Goal: Contribute content: Contribute content

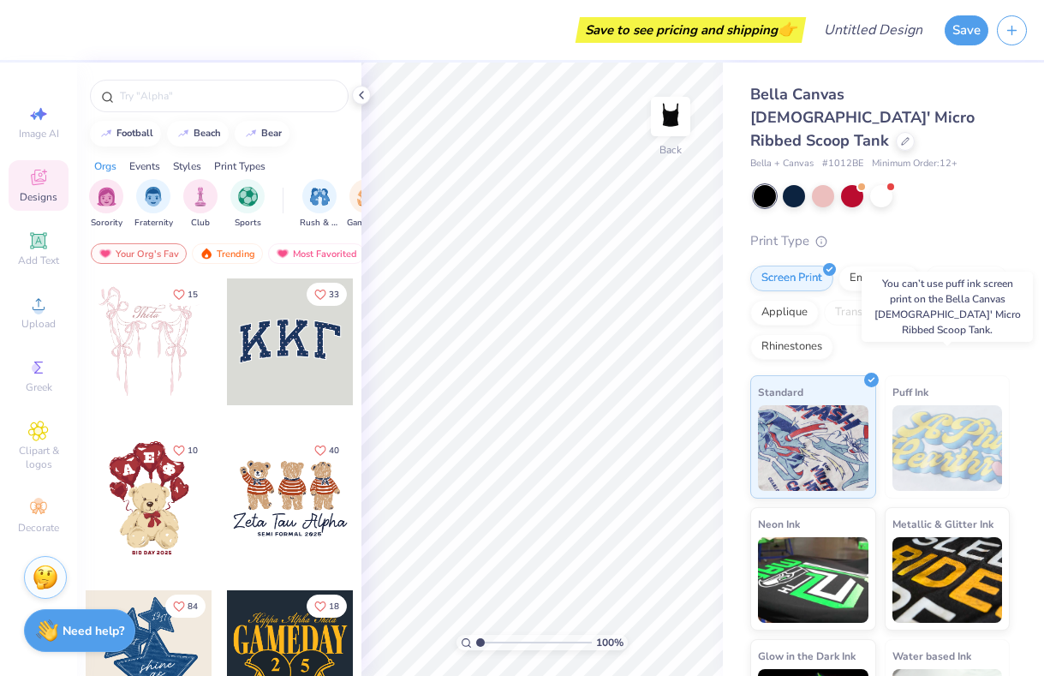
scroll to position [63, 0]
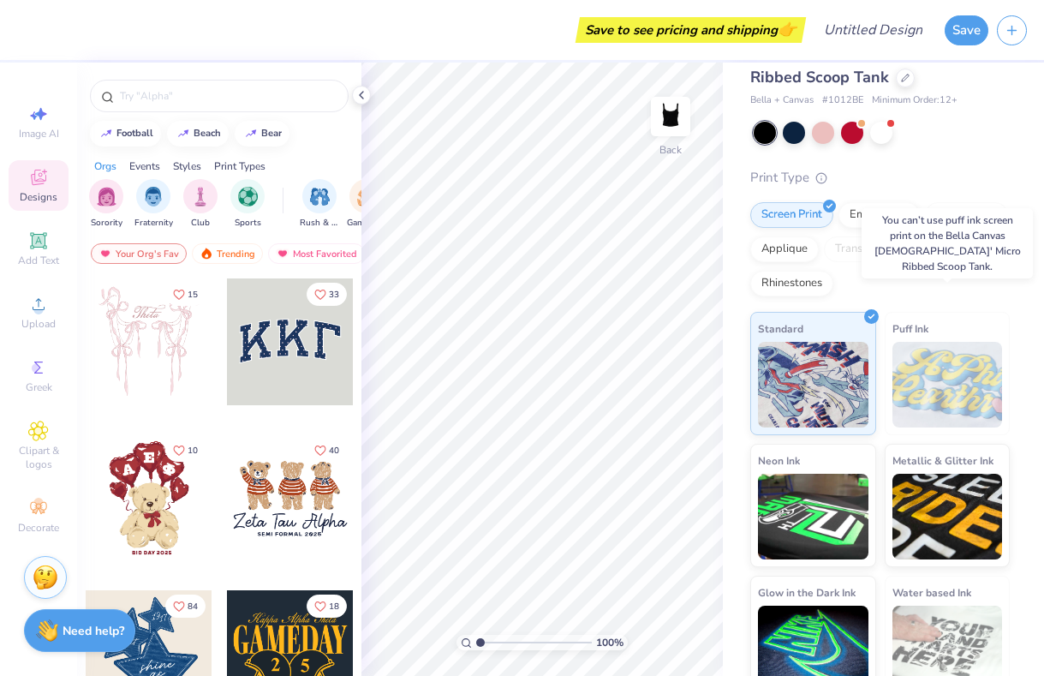
click at [960, 379] on img at bounding box center [947, 385] width 110 height 86
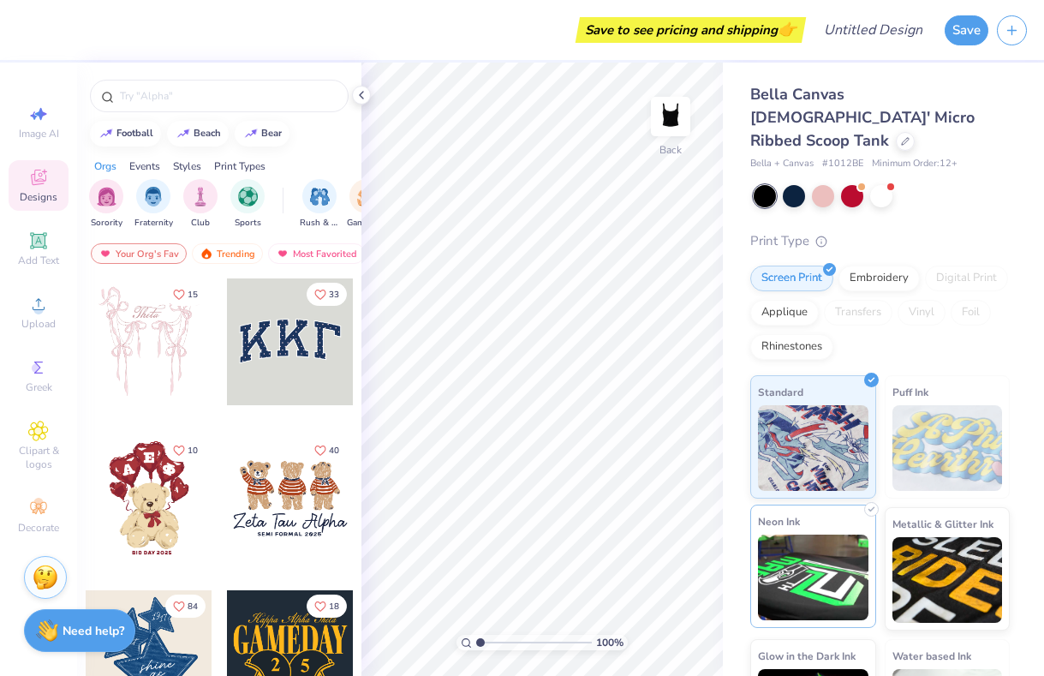
scroll to position [5, 0]
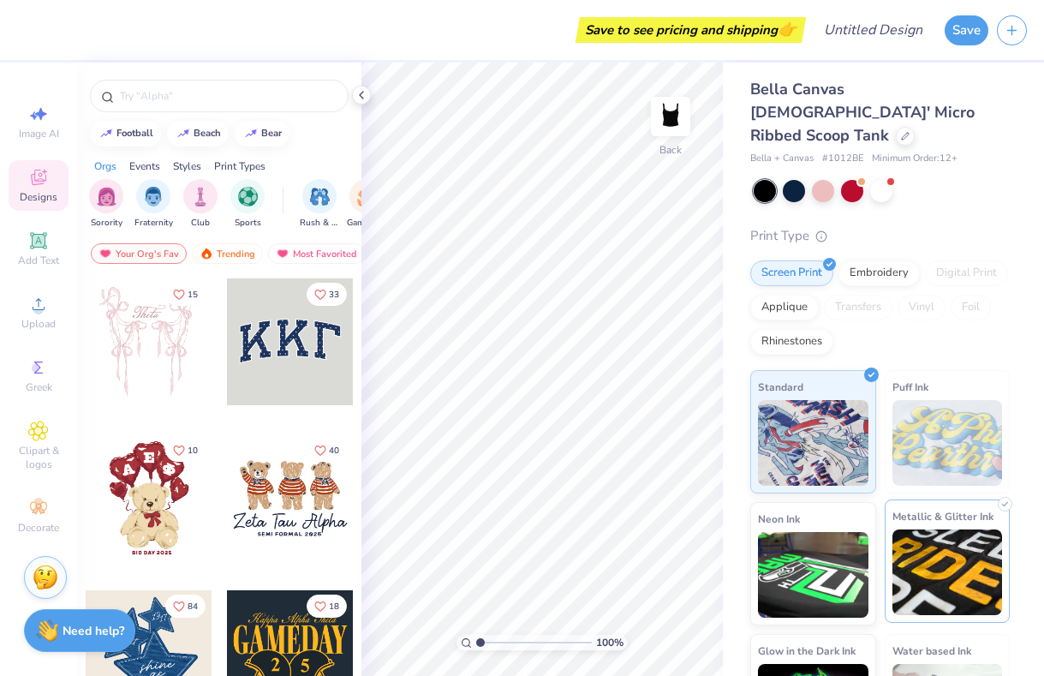
click at [927, 532] on img at bounding box center [947, 572] width 110 height 86
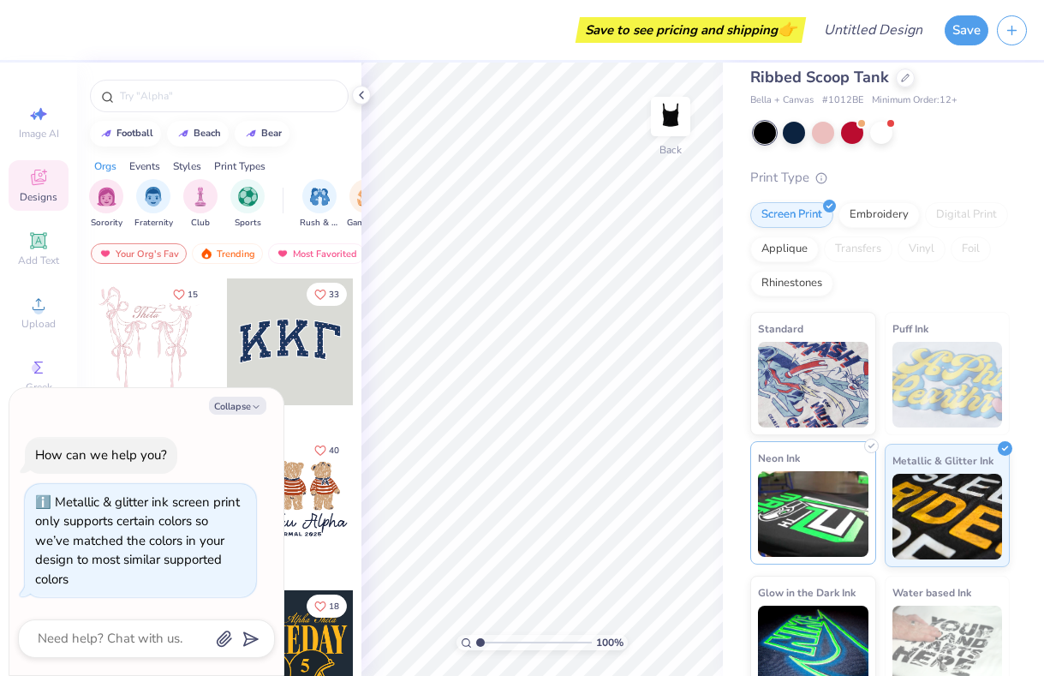
scroll to position [0, 0]
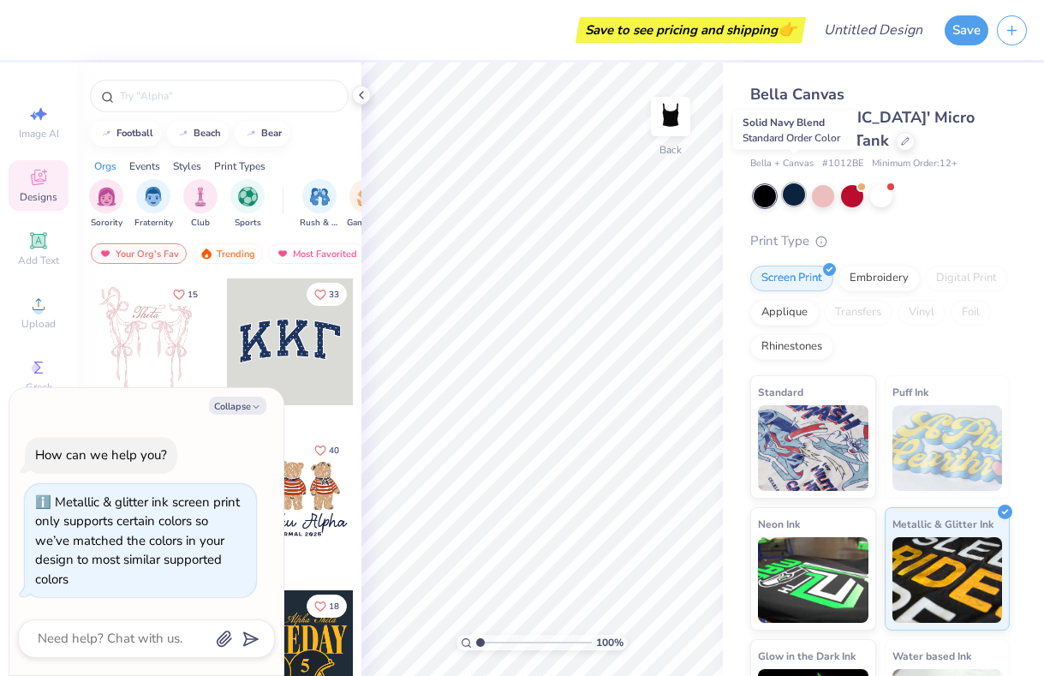
click at [790, 183] on div at bounding box center [794, 194] width 22 height 22
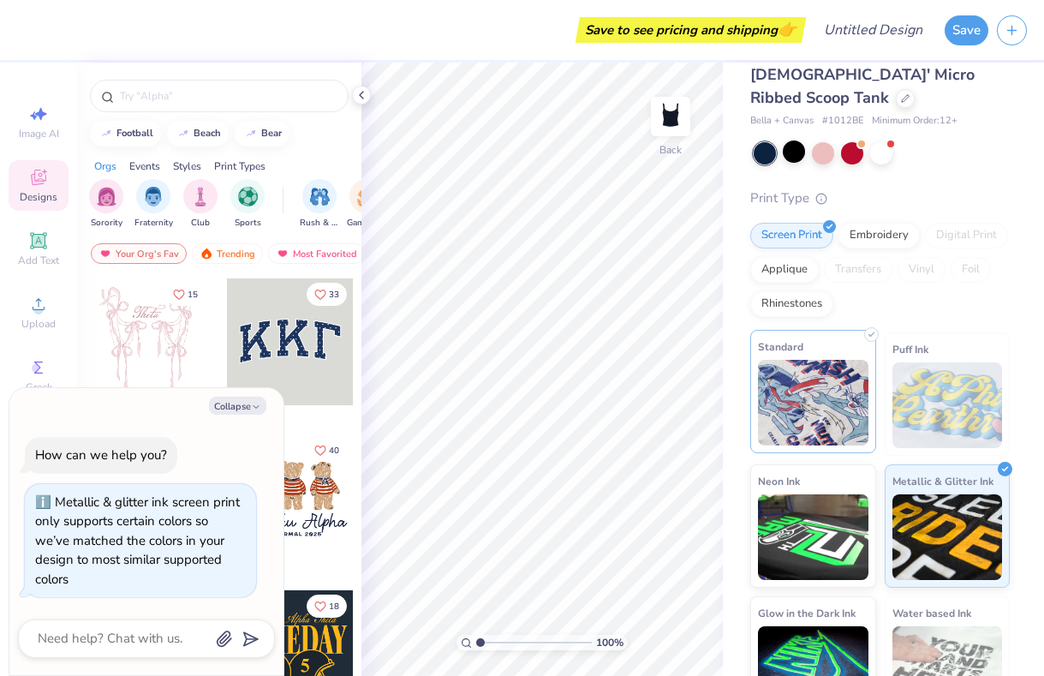
scroll to position [63, 0]
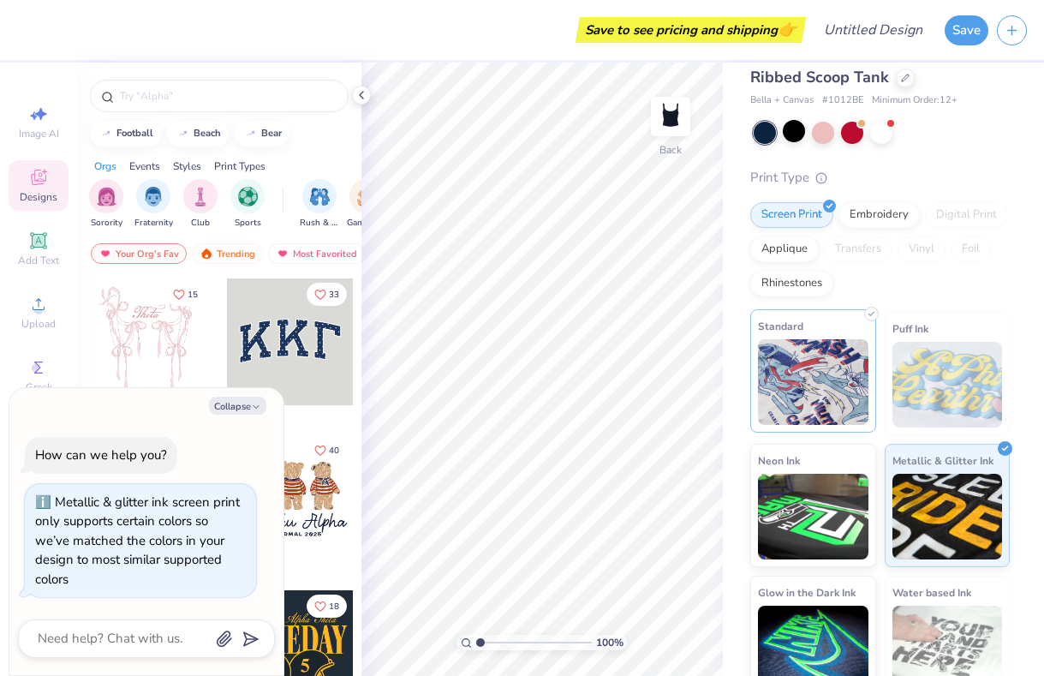
click at [832, 389] on img at bounding box center [813, 382] width 110 height 86
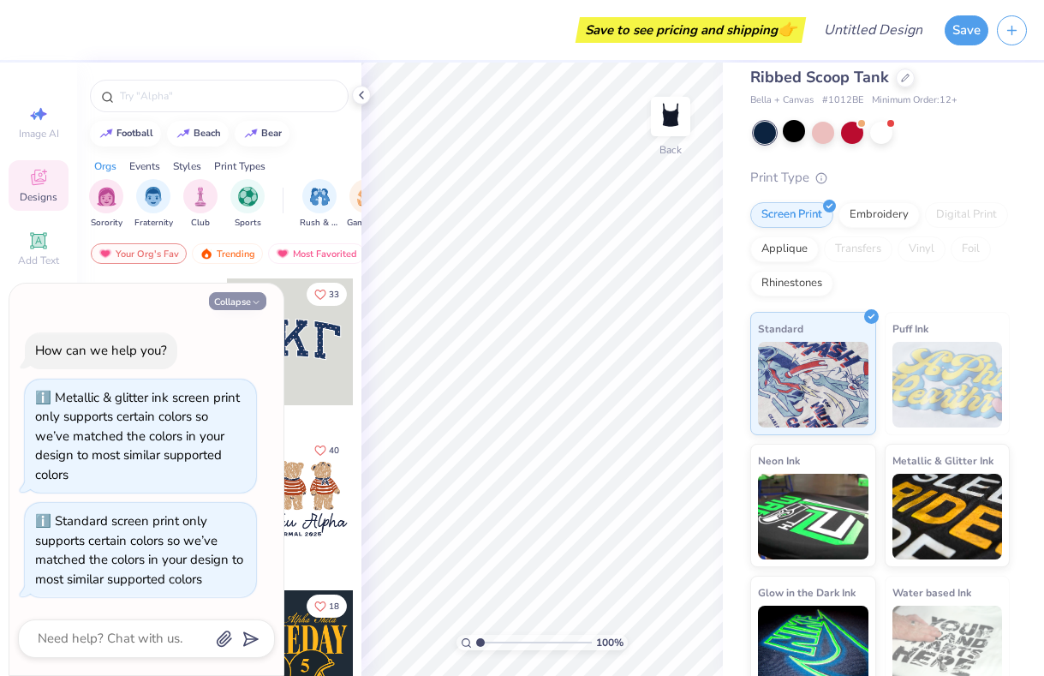
click at [232, 295] on button "Collapse" at bounding box center [237, 301] width 57 height 18
type textarea "x"
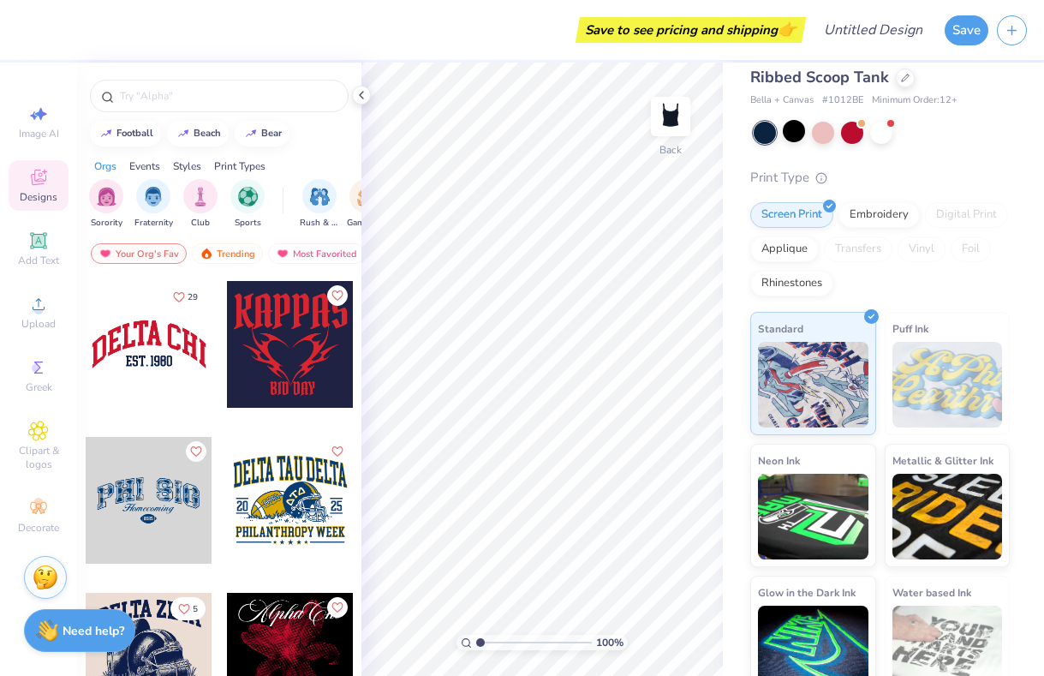
scroll to position [1614, 0]
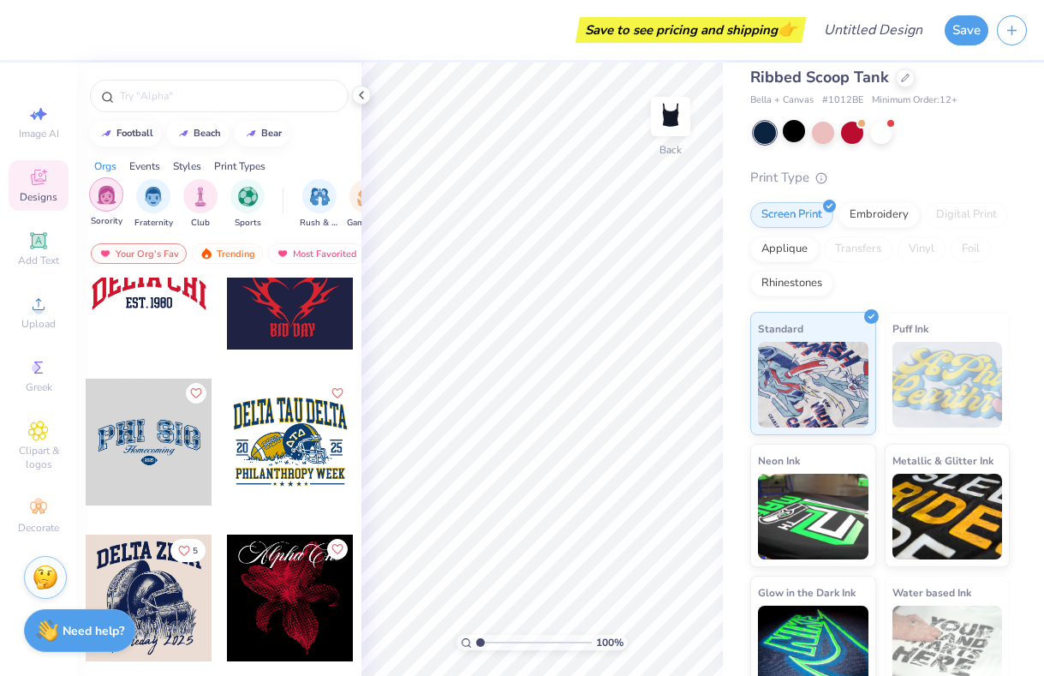
click at [101, 204] on div "filter for Sorority" at bounding box center [106, 194] width 34 height 34
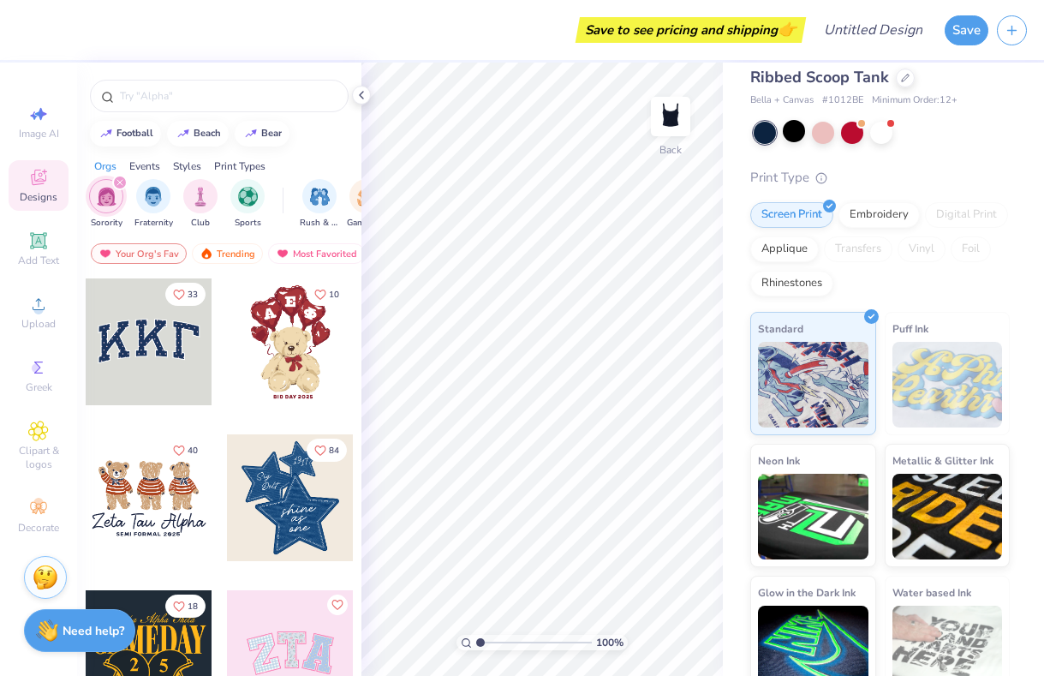
click at [248, 160] on div "Print Types" at bounding box center [239, 165] width 51 height 15
click at [283, 528] on div at bounding box center [290, 497] width 127 height 127
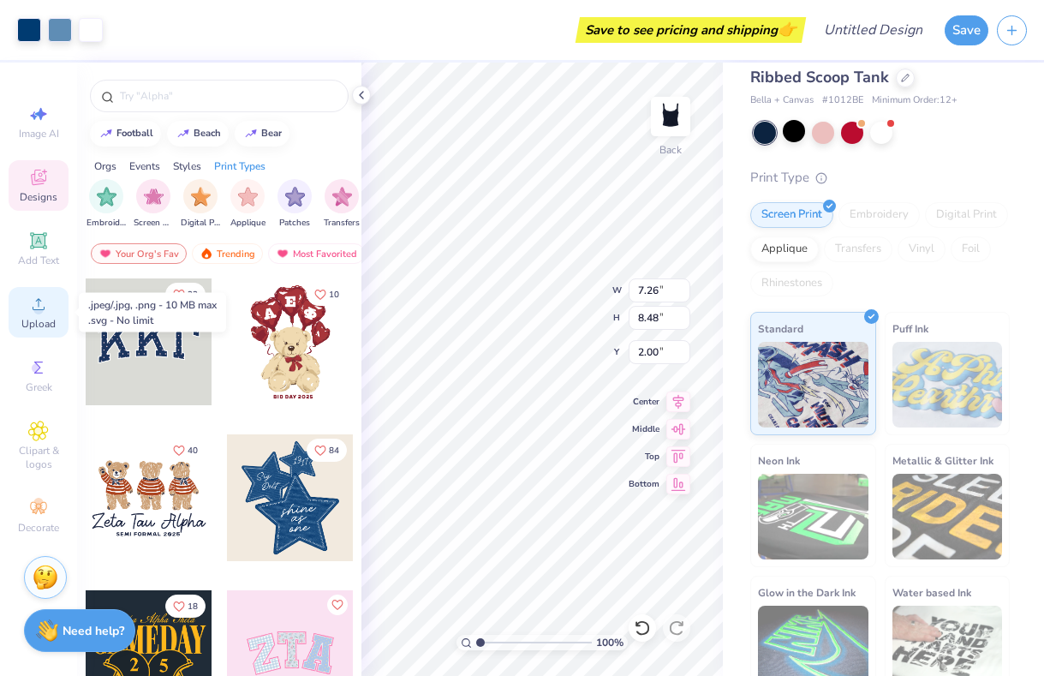
click at [41, 317] on span "Upload" at bounding box center [38, 324] width 34 height 14
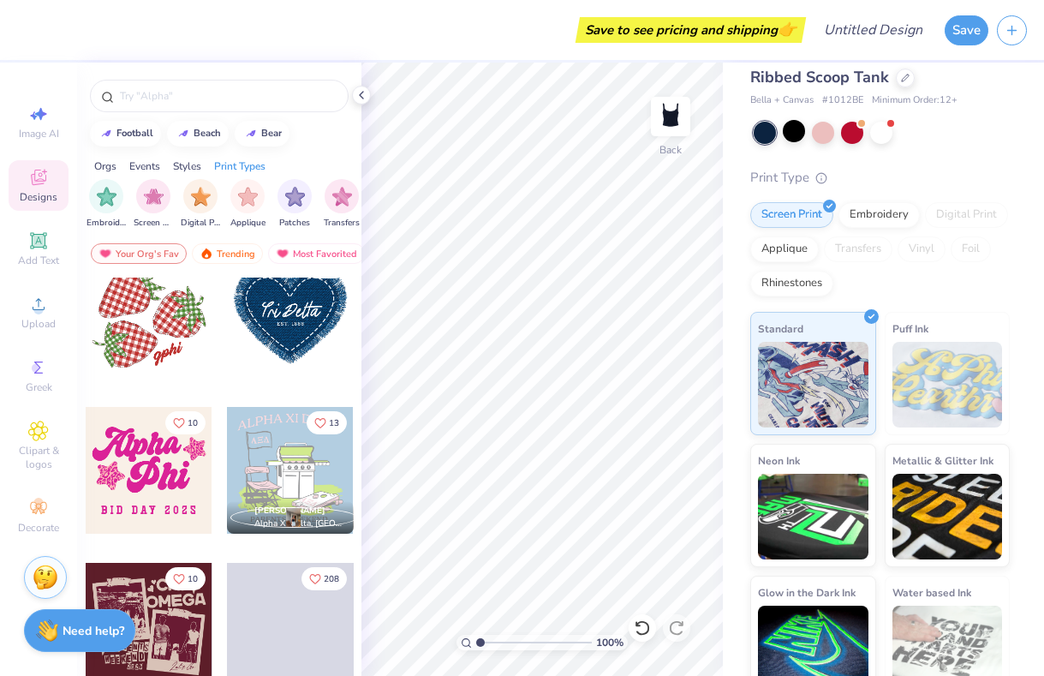
scroll to position [2161, 0]
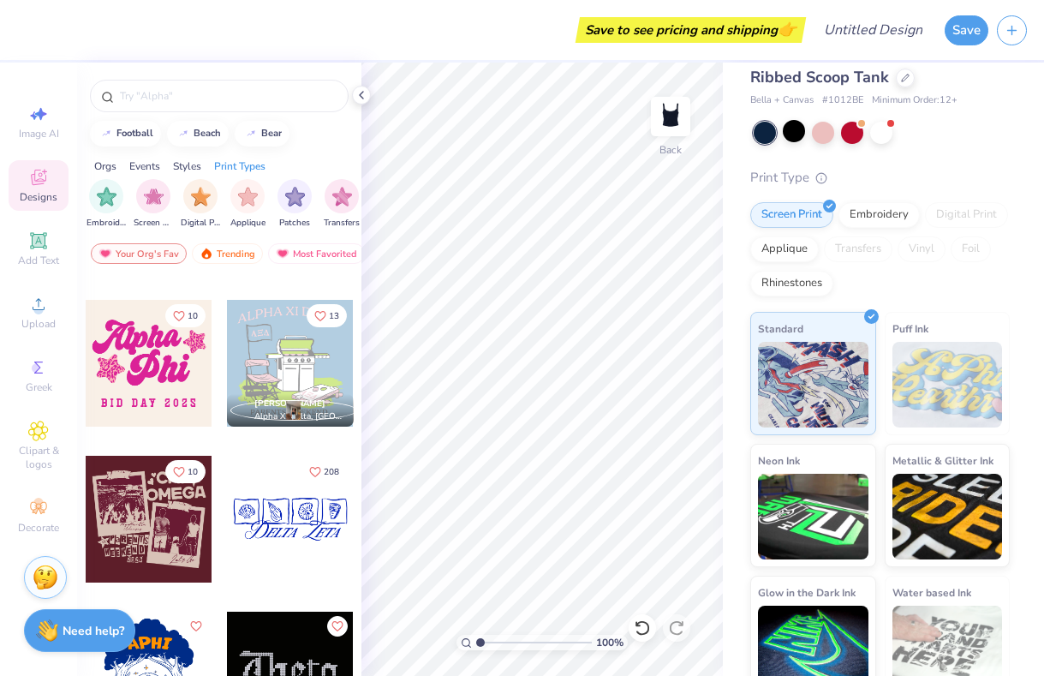
click at [287, 522] on div at bounding box center [290, 519] width 127 height 127
